Goal: Task Accomplishment & Management: Manage account settings

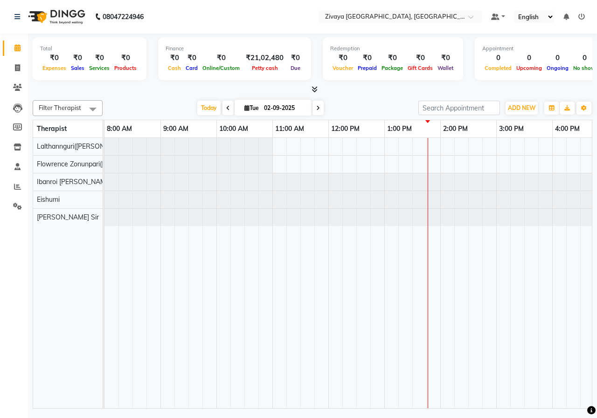
scroll to position [0, 224]
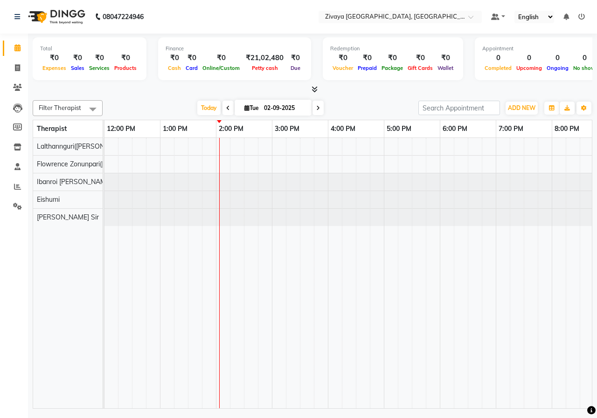
click at [281, 145] on div at bounding box center [327, 273] width 895 height 270
select select "49516"
select select "tentative"
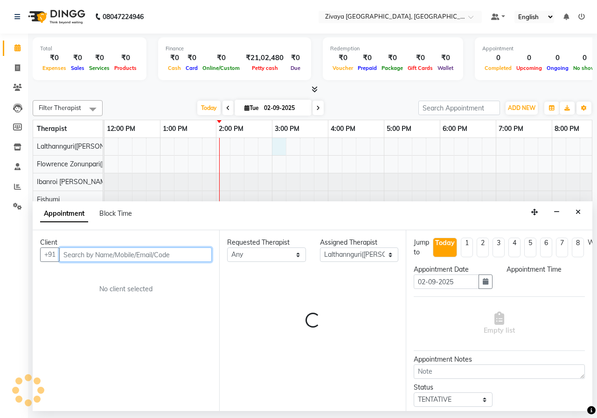
select select "900"
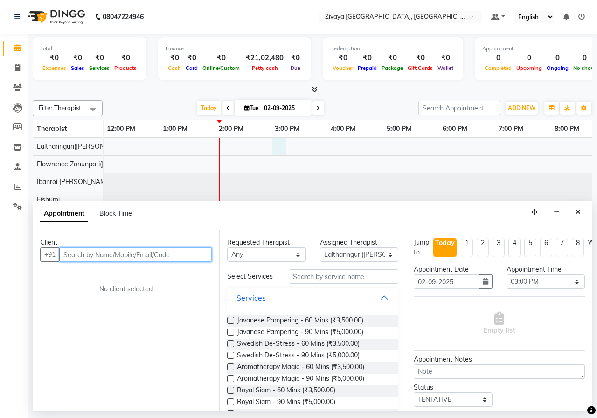
click at [180, 253] on input "text" at bounding box center [135, 254] width 152 height 14
type input "7415802090"
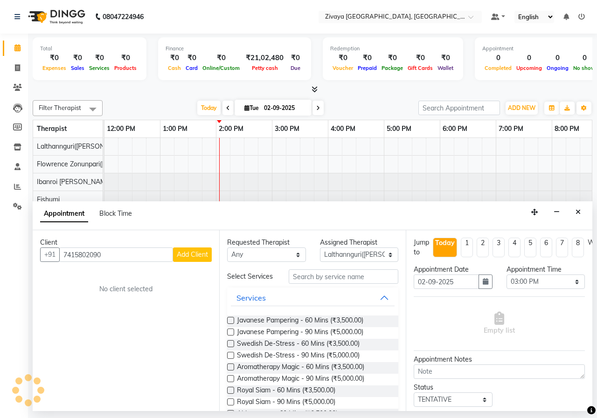
click at [203, 257] on span "Add Client" at bounding box center [192, 254] width 31 height 8
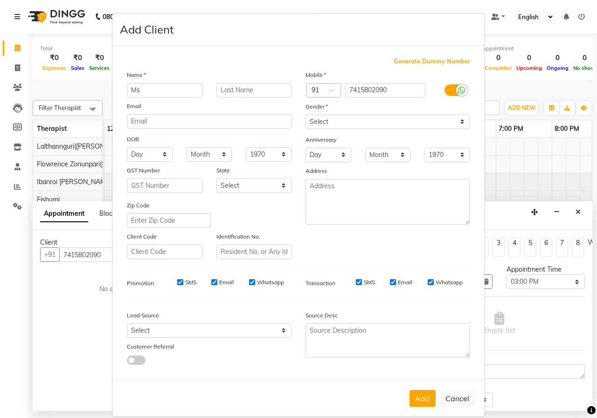
type input "Ms"
click at [247, 91] on input "text" at bounding box center [253, 90] width 75 height 14
click at [219, 88] on input "[PERSON_NAME]" at bounding box center [253, 90] width 75 height 14
type input "[PERSON_NAME]"
click at [346, 124] on select "Select [DEMOGRAPHIC_DATA] [DEMOGRAPHIC_DATA] Other Prefer Not To Say" at bounding box center [387, 122] width 165 height 14
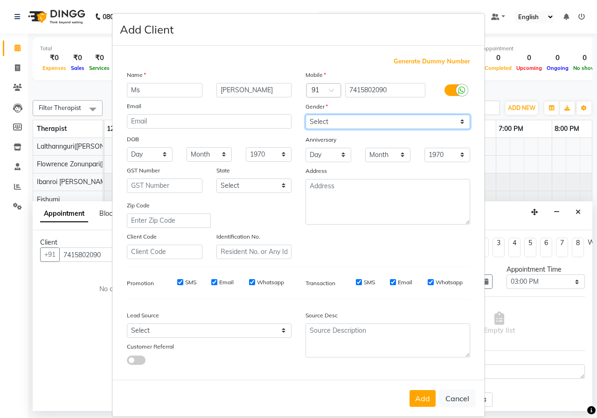
select select "[DEMOGRAPHIC_DATA]"
click at [305, 115] on select "Select [DEMOGRAPHIC_DATA] [DEMOGRAPHIC_DATA] Other Prefer Not To Say" at bounding box center [387, 122] width 165 height 14
click at [424, 405] on button "Add" at bounding box center [422, 398] width 26 height 17
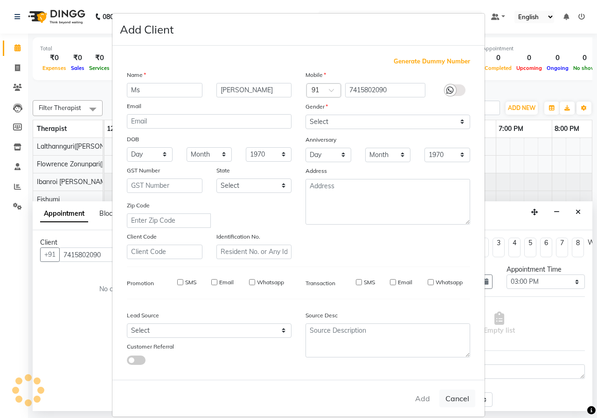
select select
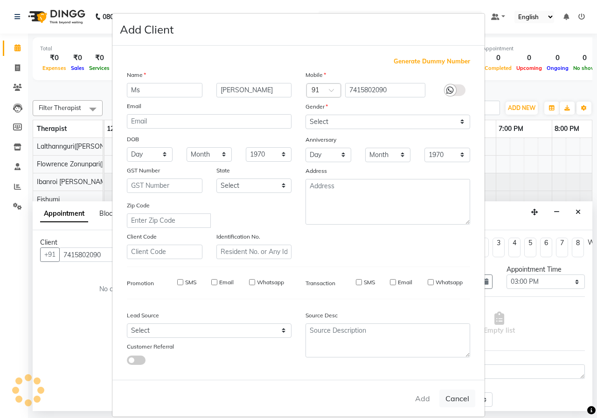
select select
checkbox input "false"
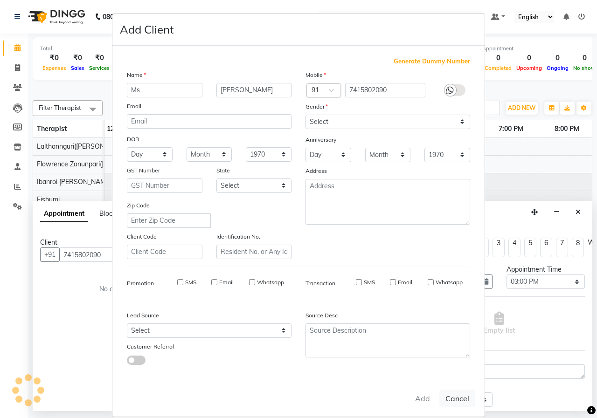
checkbox input "false"
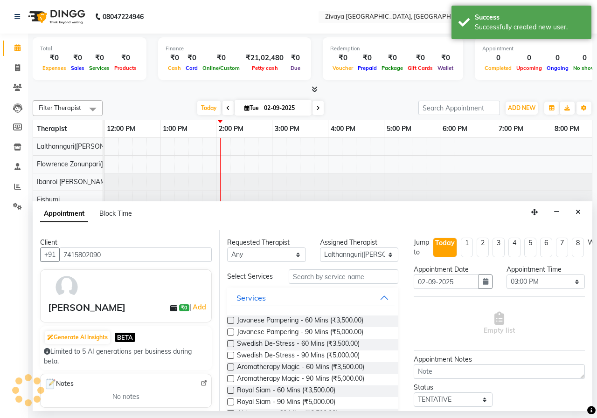
click at [230, 319] on label at bounding box center [230, 320] width 7 height 7
click at [230, 319] on input "checkbox" at bounding box center [230, 321] width 6 height 6
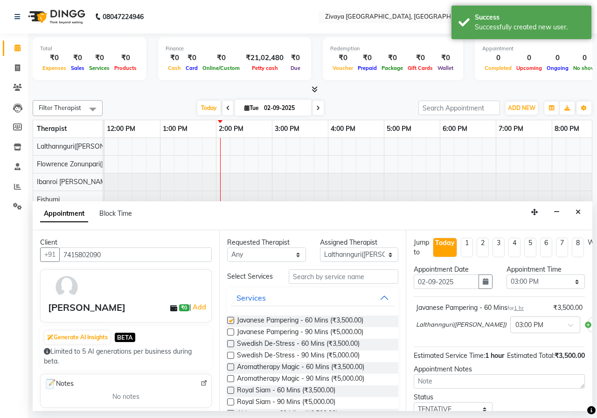
checkbox input "false"
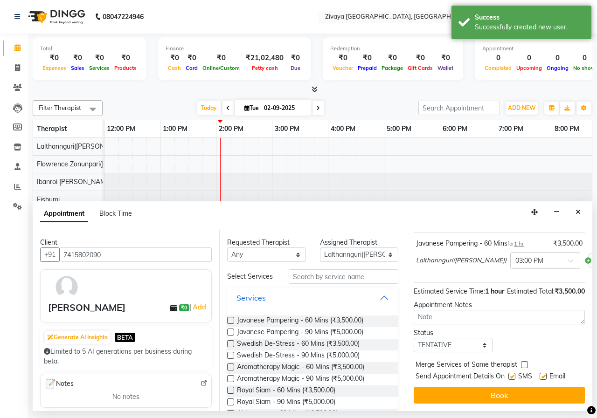
scroll to position [81, 0]
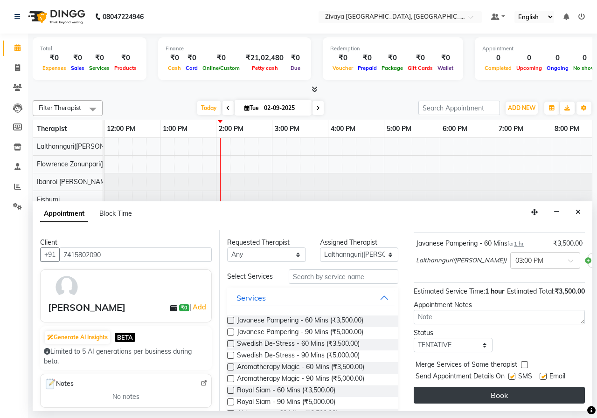
click at [456, 387] on button "Book" at bounding box center [498, 395] width 171 height 17
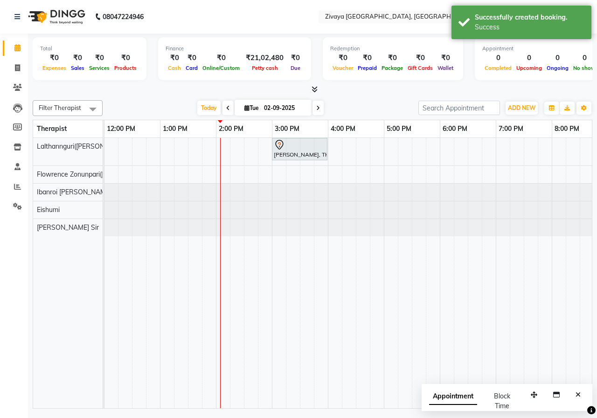
click at [459, 403] on span "Appointment" at bounding box center [453, 396] width 48 height 17
select select "tentative"
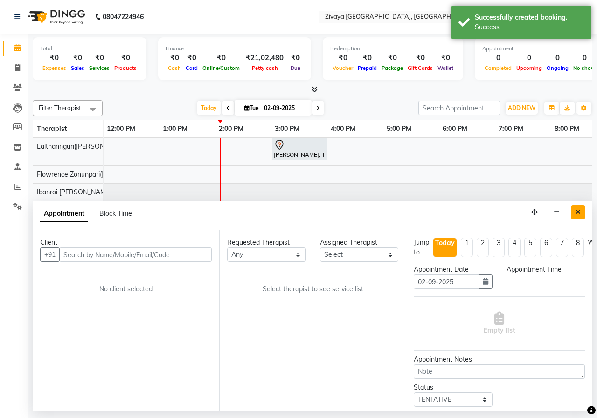
click at [577, 211] on icon "Close" at bounding box center [577, 212] width 5 height 7
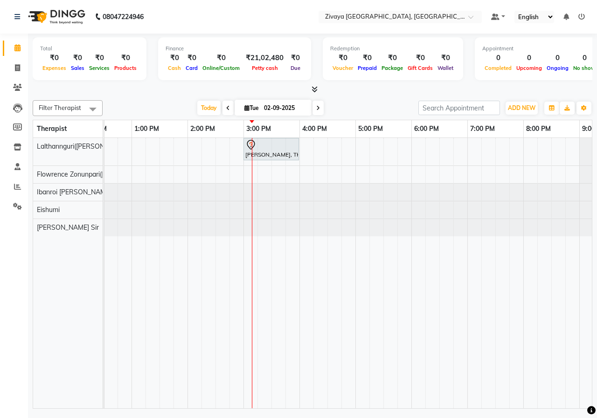
scroll to position [0, 272]
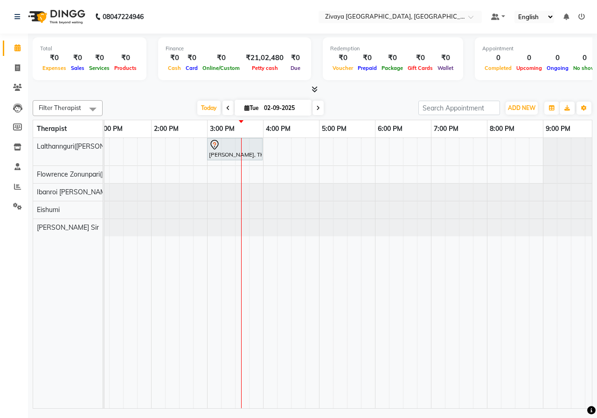
click at [274, 102] on input "02-09-2025" at bounding box center [284, 108] width 47 height 14
select select "9"
select select "2025"
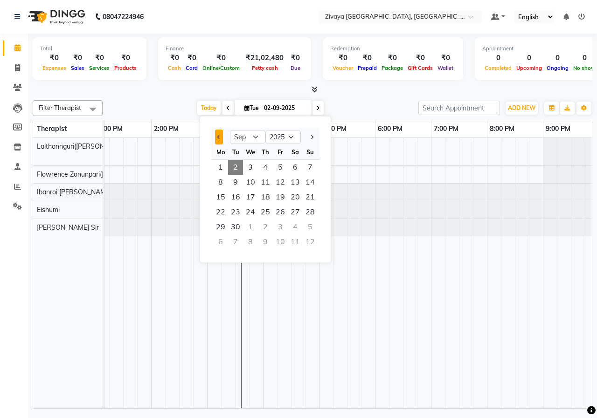
click at [222, 140] on button "Previous month" at bounding box center [219, 137] width 8 height 15
select select "8"
click at [280, 165] on span "1" at bounding box center [280, 167] width 15 height 15
type input "[DATE]"
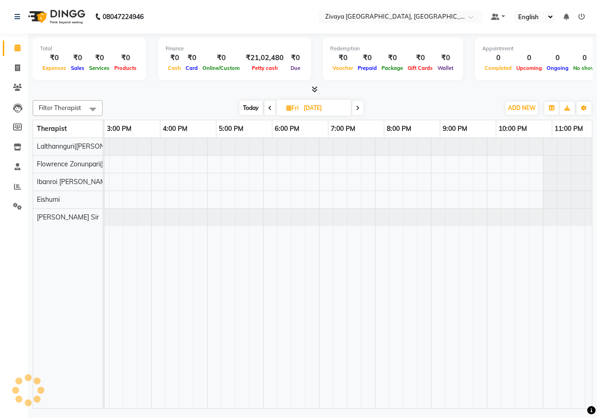
scroll to position [0, 392]
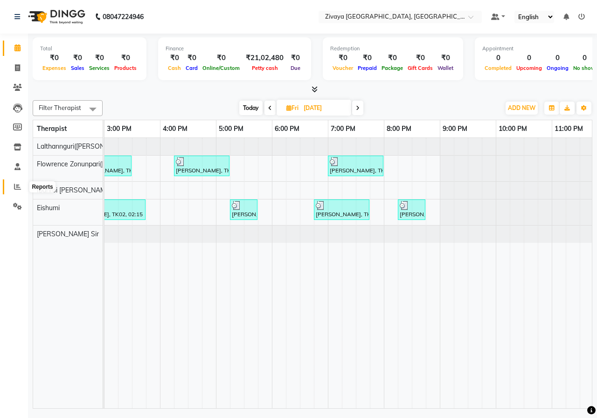
click at [17, 184] on icon at bounding box center [17, 186] width 7 height 7
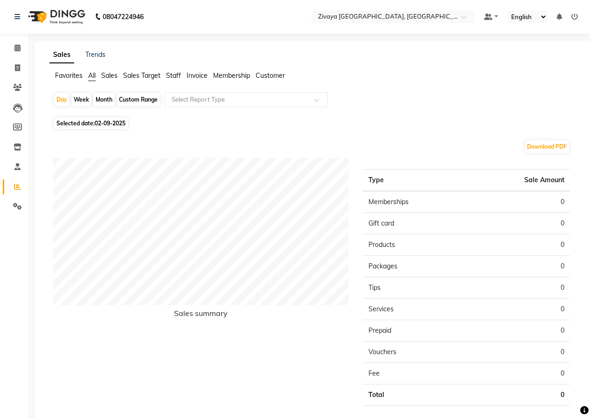
click at [128, 98] on div "Custom Range" at bounding box center [138, 99] width 43 height 13
select select "9"
select select "2025"
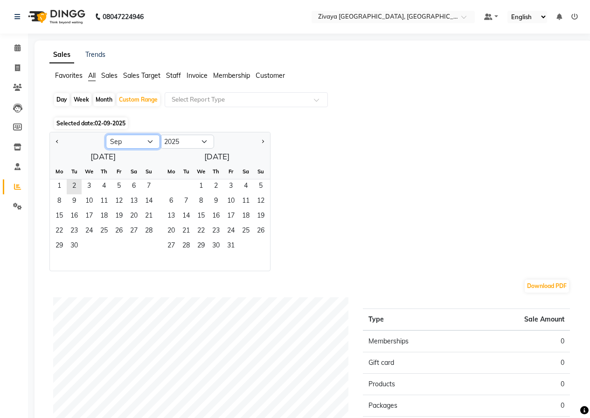
click at [135, 138] on select "Jan Feb Mar Apr May Jun [DATE] Aug Sep Oct Nov Dec" at bounding box center [133, 142] width 54 height 14
select select "8"
click at [106, 135] on select "Jan Feb Mar Apr May Jun [DATE] Aug Sep Oct Nov Dec" at bounding box center [133, 142] width 54 height 14
click at [119, 185] on span "1" at bounding box center [118, 186] width 15 height 15
click at [135, 186] on span "2" at bounding box center [133, 186] width 15 height 15
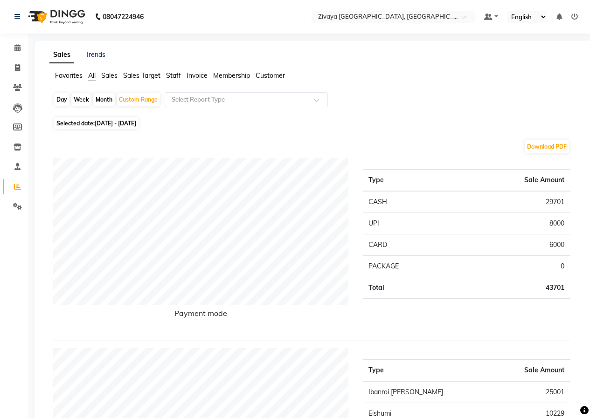
click at [52, 21] on img at bounding box center [56, 17] width 64 height 26
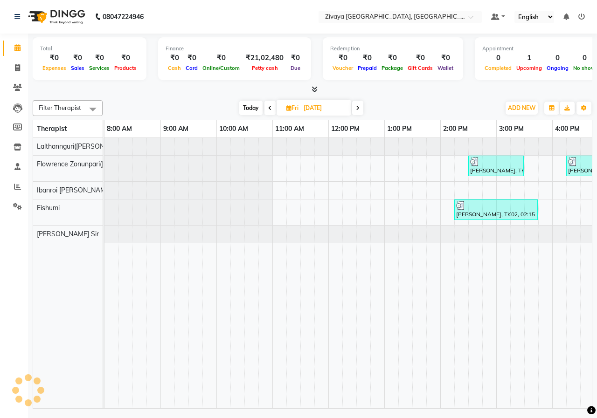
click at [317, 105] on input "[DATE]" at bounding box center [324, 108] width 47 height 14
select select "8"
select select "2025"
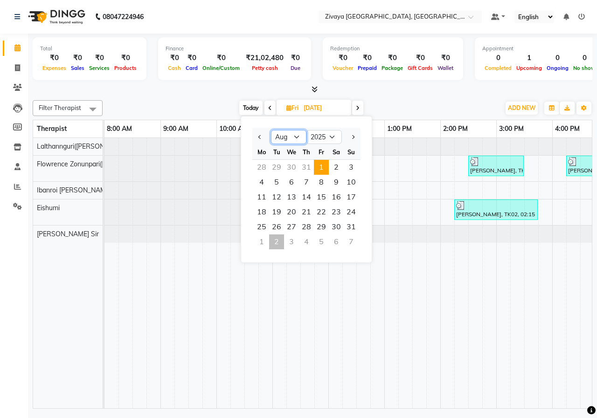
click at [300, 132] on select "Jan Feb Mar Apr May Jun [DATE] Aug Sep Oct Nov Dec" at bounding box center [288, 137] width 35 height 14
select select "9"
click at [271, 130] on select "Jan Feb Mar Apr May Jun [DATE] Aug Sep Oct Nov Dec" at bounding box center [288, 137] width 35 height 14
click at [262, 163] on span "1" at bounding box center [261, 167] width 15 height 15
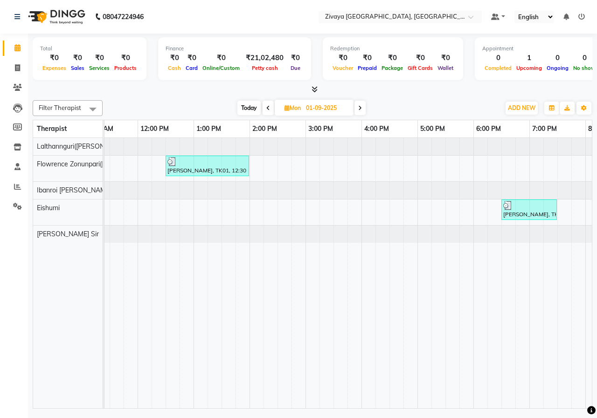
scroll to position [0, 286]
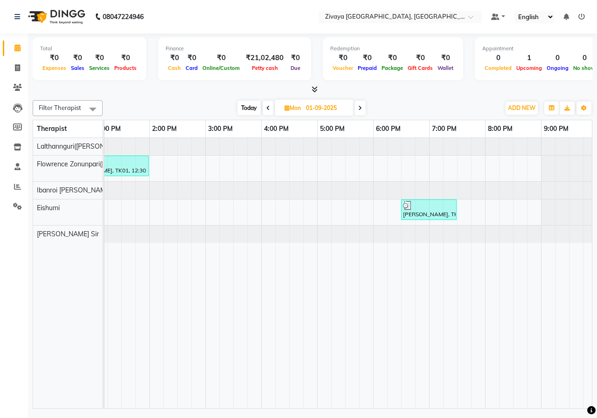
click at [357, 106] on span at bounding box center [359, 108] width 11 height 14
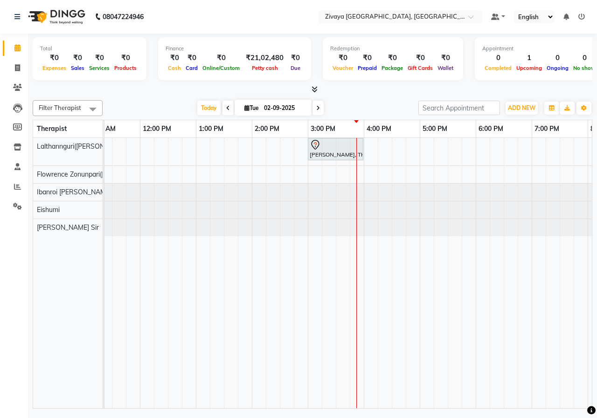
scroll to position [0, 189]
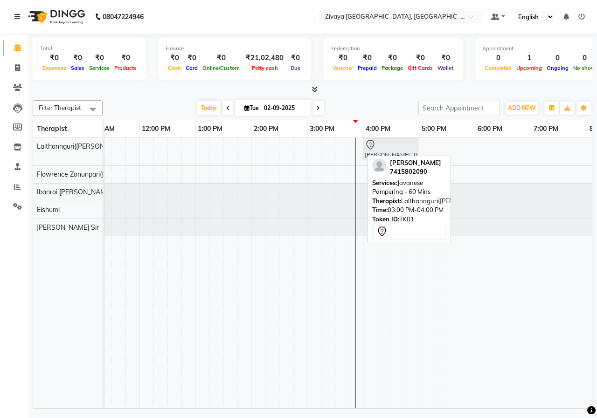
drag, startPoint x: 323, startPoint y: 146, endPoint x: 375, endPoint y: 147, distance: 51.7
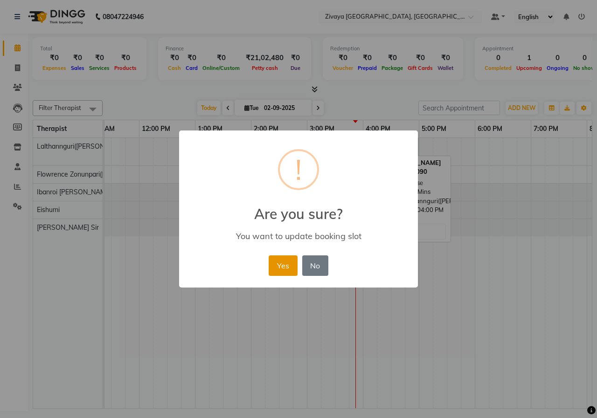
click at [289, 271] on button "Yes" at bounding box center [282, 265] width 28 height 21
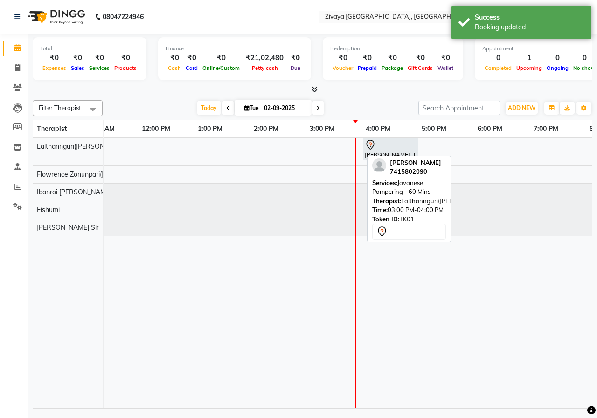
click at [353, 95] on div "Total ₹0 Expenses ₹0 Sales ₹0 Services ₹0 Products Finance ₹0 Cash ₹0 Card ₹0 O…" at bounding box center [312, 222] width 569 height 377
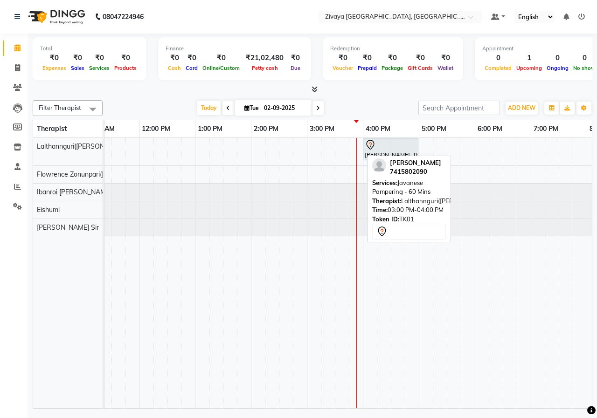
click at [227, 112] on span at bounding box center [227, 108] width 11 height 14
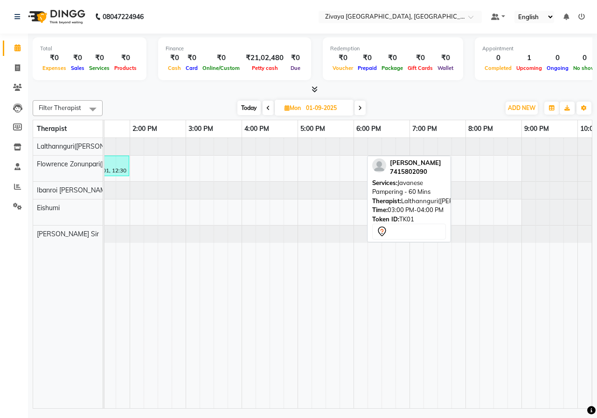
scroll to position [0, 346]
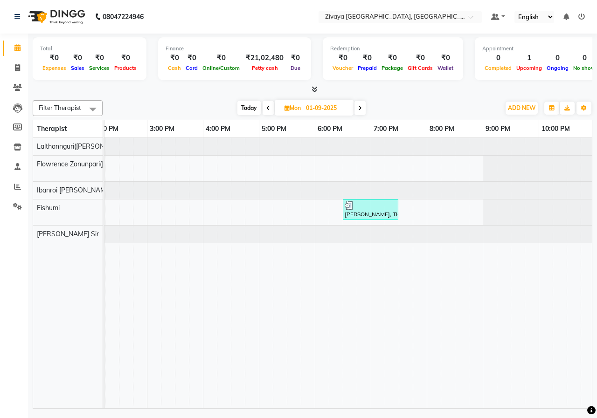
click at [357, 108] on span at bounding box center [359, 108] width 11 height 14
type input "02-09-2025"
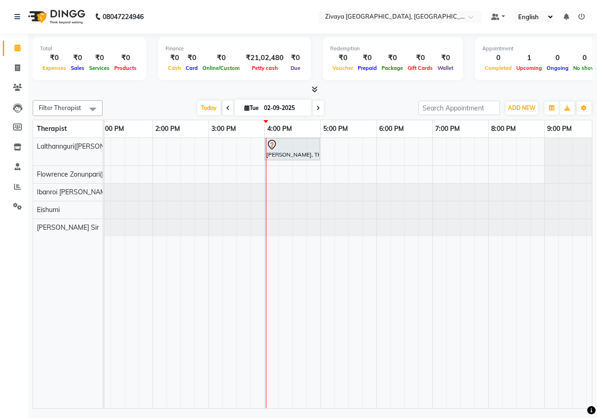
scroll to position [0, 289]
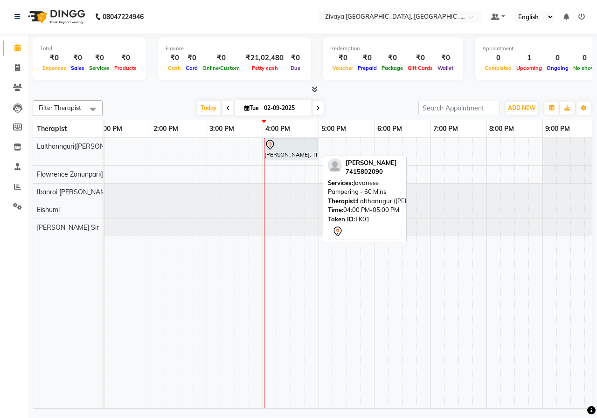
click at [277, 144] on div at bounding box center [290, 144] width 52 height 11
click at [288, 148] on div at bounding box center [290, 144] width 52 height 11
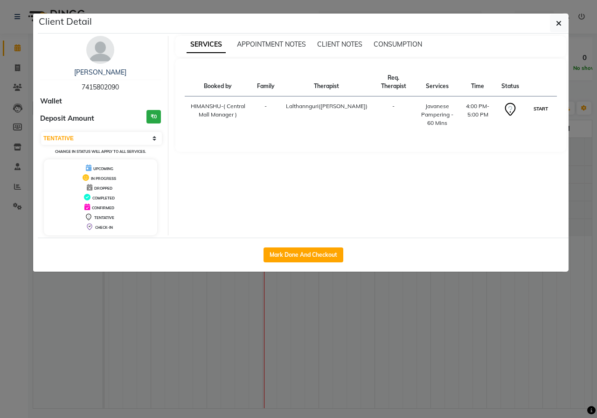
click at [534, 111] on button "START" at bounding box center [540, 109] width 19 height 12
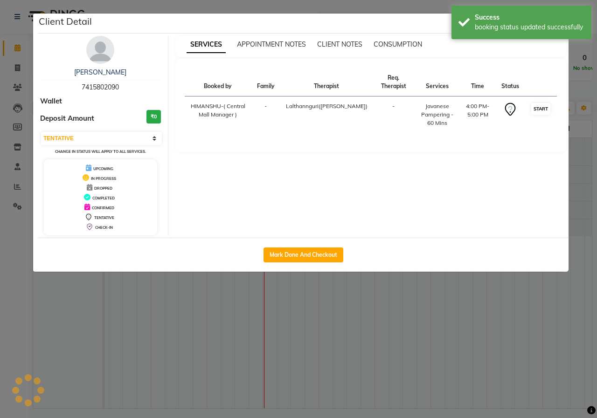
select select "1"
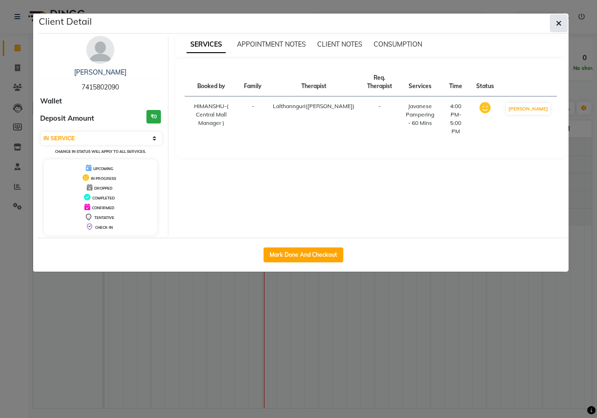
click at [556, 25] on icon "button" at bounding box center [559, 23] width 6 height 7
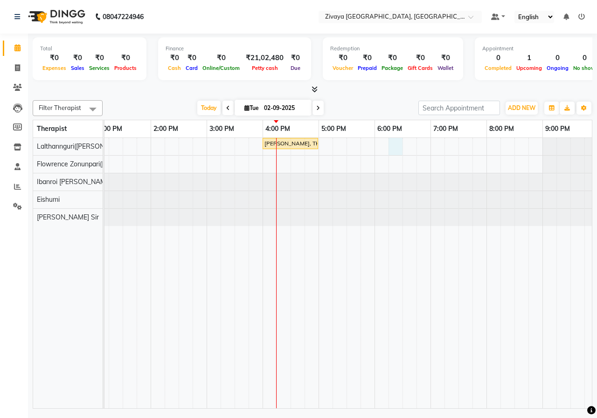
click at [391, 149] on div "[PERSON_NAME], TK01, 04:00 PM-05:00 PM, Javanese Pampering - 60 Mins" at bounding box center [262, 273] width 895 height 270
select select "49516"
select select "tentative"
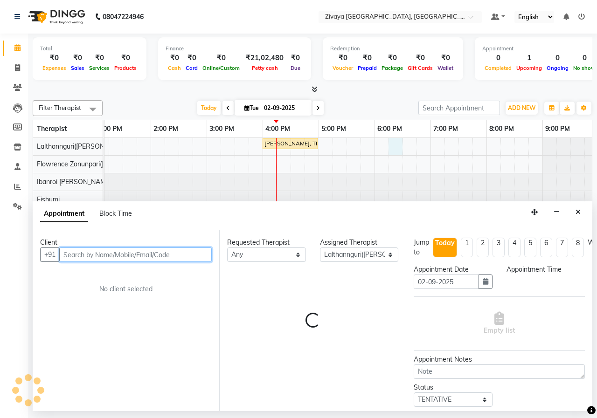
select select "1095"
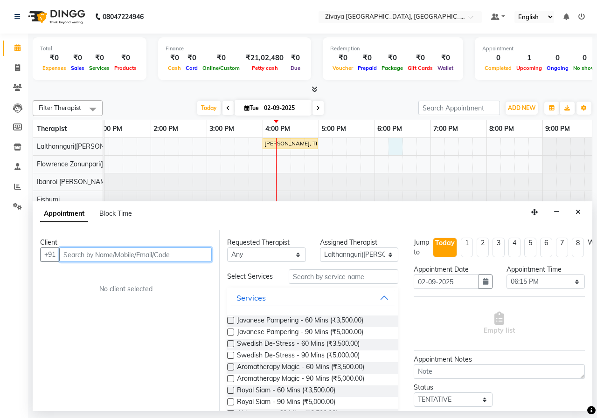
click at [176, 257] on input "text" at bounding box center [135, 254] width 152 height 14
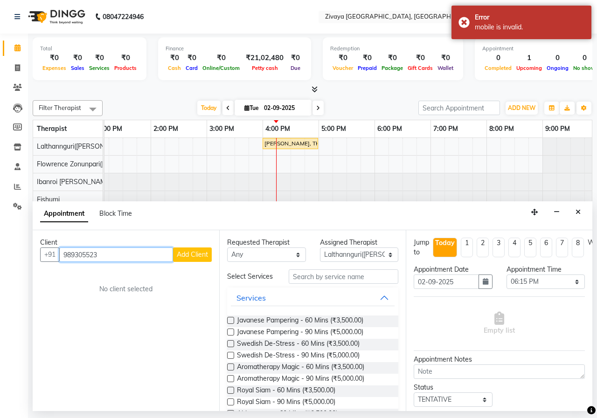
type input "9893055236"
click at [130, 259] on input "9893055236" at bounding box center [116, 254] width 114 height 14
click at [130, 260] on input "9893055236" at bounding box center [116, 254] width 114 height 14
click at [130, 257] on input "9893055236" at bounding box center [116, 254] width 114 height 14
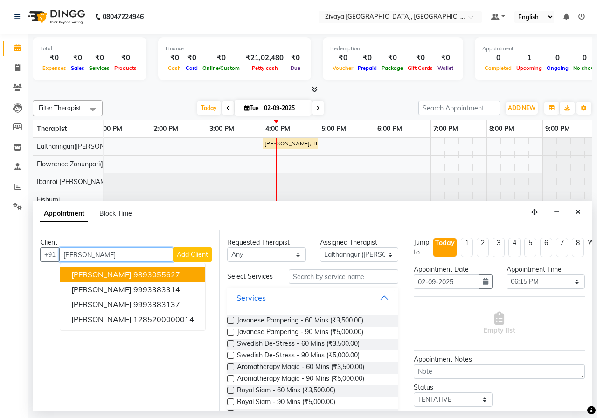
click at [133, 277] on ngb-highlight "9893055627" at bounding box center [156, 274] width 47 height 9
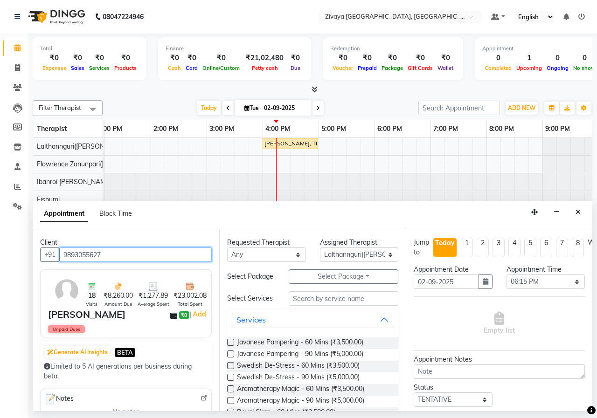
type input "9893055627"
click at [231, 346] on label at bounding box center [230, 342] width 7 height 7
click at [231, 346] on input "checkbox" at bounding box center [230, 343] width 6 height 6
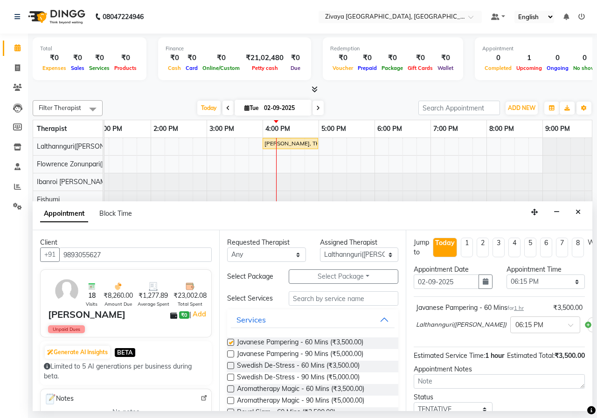
checkbox input "false"
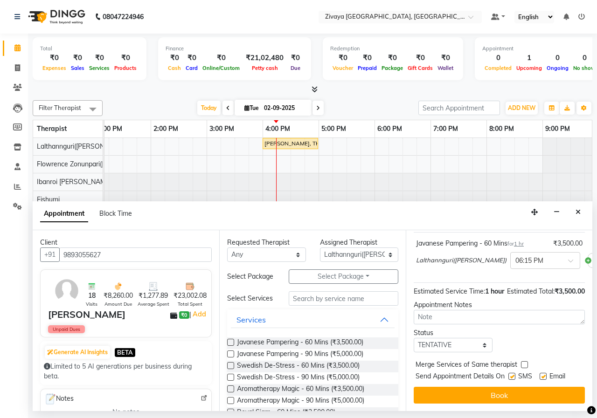
scroll to position [81, 0]
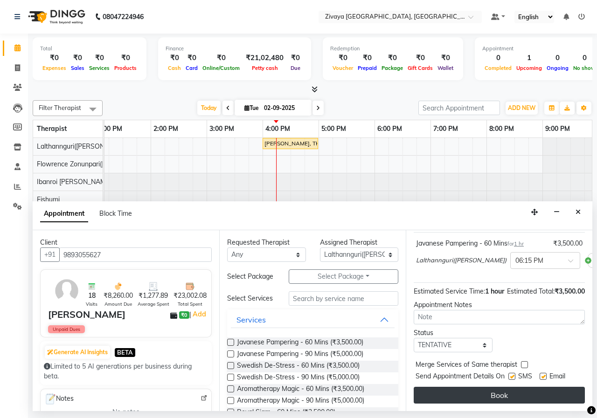
click at [510, 391] on button "Book" at bounding box center [498, 395] width 171 height 17
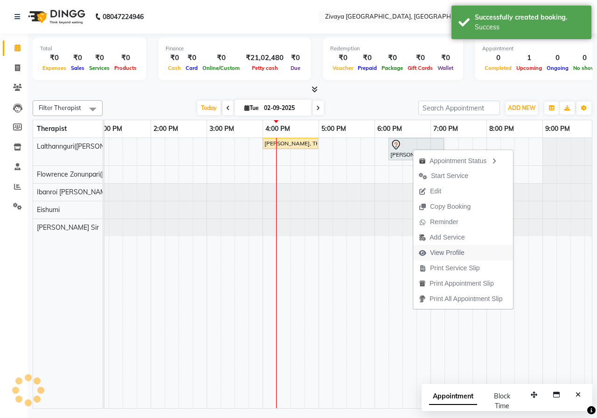
click at [450, 250] on span "View Profile" at bounding box center [447, 253] width 34 height 10
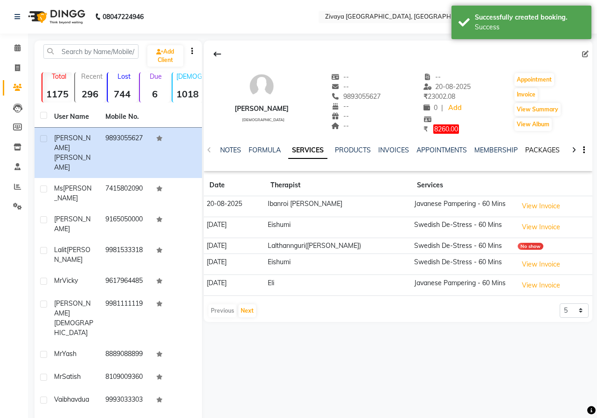
click at [528, 147] on link "PACKAGES" at bounding box center [542, 150] width 34 height 8
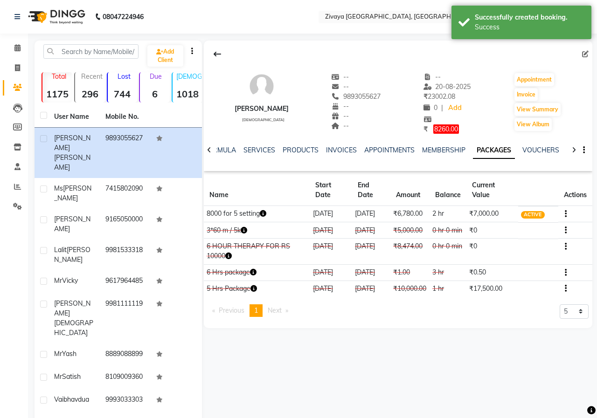
click at [60, 19] on img at bounding box center [56, 17] width 64 height 26
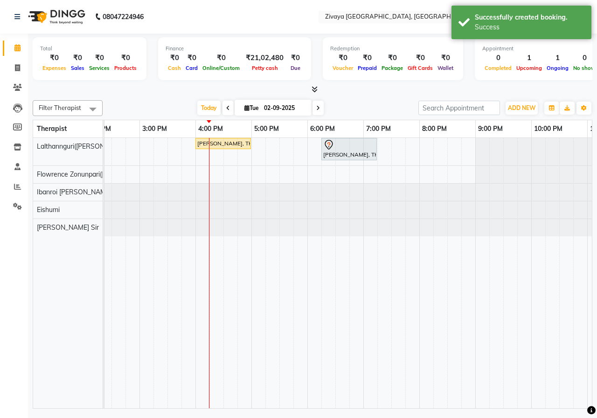
scroll to position [0, 361]
